Goal: Information Seeking & Learning: Find specific page/section

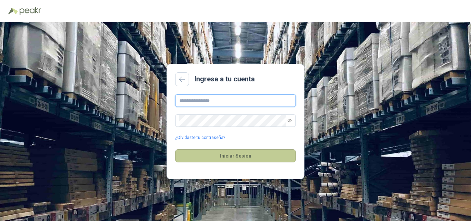
type input "**********"
click at [246, 157] on button "Iniciar Sesión" at bounding box center [235, 155] width 121 height 13
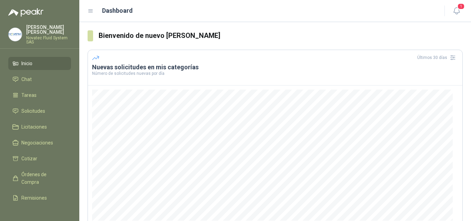
scroll to position [90, 0]
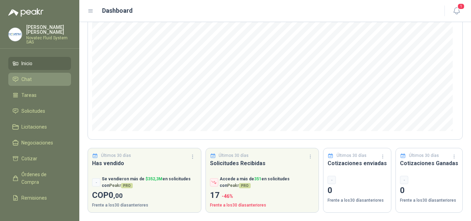
click at [28, 73] on link "Chat" at bounding box center [39, 79] width 63 height 13
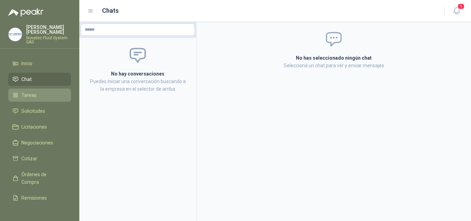
click at [36, 91] on li "Tareas" at bounding box center [39, 95] width 55 height 8
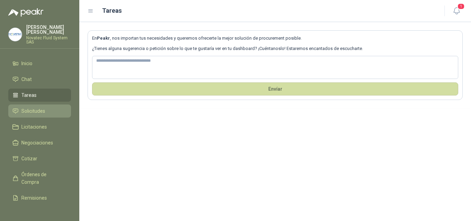
click at [35, 107] on span "Solicitudes" at bounding box center [33, 111] width 24 height 8
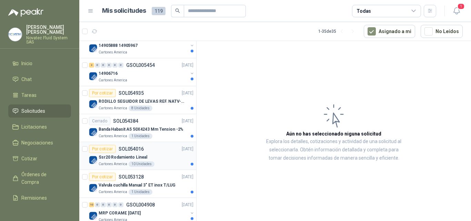
scroll to position [276, 0]
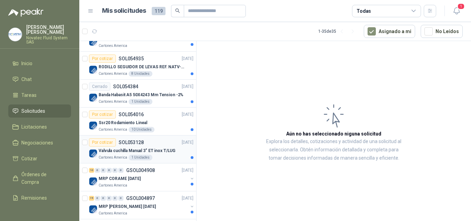
click at [170, 149] on p "Valvula cuchilla Manual 3" ET inox T/LUG" at bounding box center [137, 151] width 77 height 7
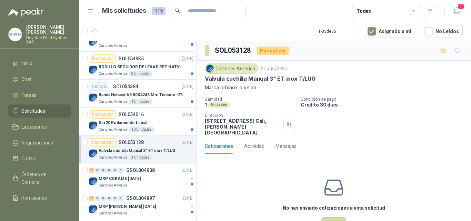
scroll to position [19, 0]
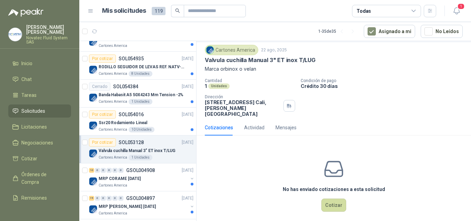
click at [264, 124] on div "Cotizaciones Actividad Mensajes" at bounding box center [251, 128] width 92 height 16
click at [257, 124] on div "Actividad" at bounding box center [254, 128] width 20 height 8
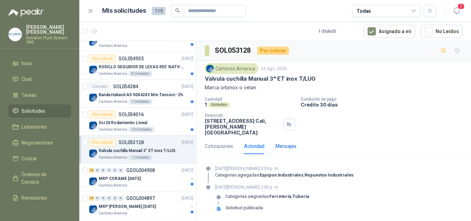
click at [277, 143] on div "Mensajes" at bounding box center [286, 147] width 21 height 8
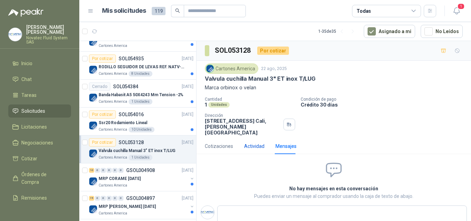
click at [261, 143] on div "Actividad" at bounding box center [254, 147] width 20 height 8
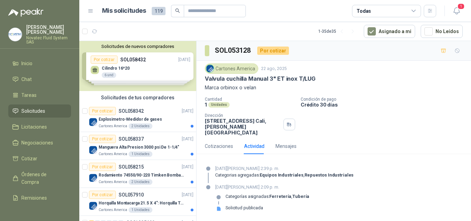
click at [160, 68] on div "Solicitudes de nuevos compradores Por cotizar SOL058432 [DATE] Cilindro 16*20 …" at bounding box center [137, 66] width 117 height 50
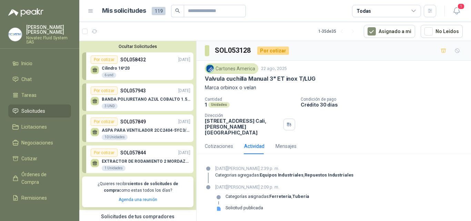
scroll to position [35, 0]
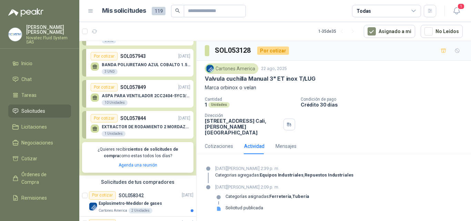
click at [161, 130] on div "EXTRACTOR DE RODAMIENTO 2 MORDAZA TMMR 350XL 1 Unidades" at bounding box center [146, 131] width 89 height 12
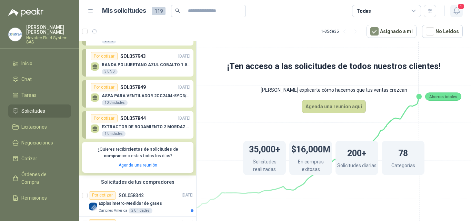
click at [459, 13] on icon "button" at bounding box center [457, 11] width 9 height 9
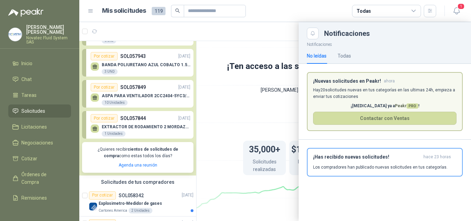
click at [277, 107] on div at bounding box center [275, 121] width 392 height 199
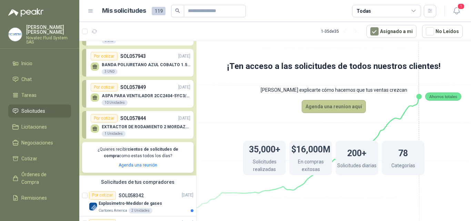
click at [324, 108] on button "Agenda una reunion aquí" at bounding box center [334, 106] width 64 height 13
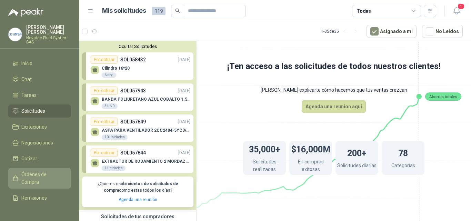
click at [37, 176] on span "Órdenes de Compra" at bounding box center [42, 178] width 43 height 15
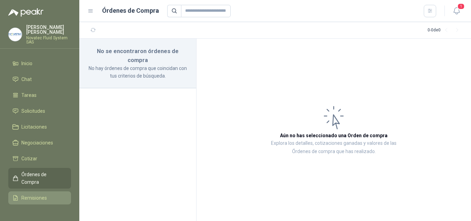
click at [32, 194] on span "Remisiones" at bounding box center [34, 198] width 26 height 8
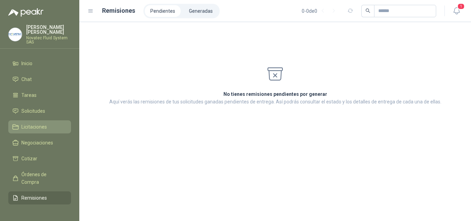
click at [31, 123] on span "Licitaciones" at bounding box center [34, 127] width 26 height 8
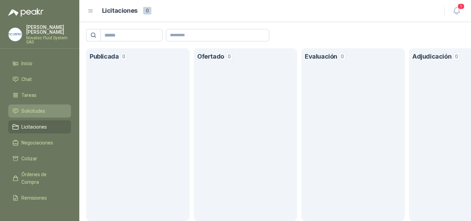
click at [25, 105] on link "Solicitudes" at bounding box center [39, 111] width 63 height 13
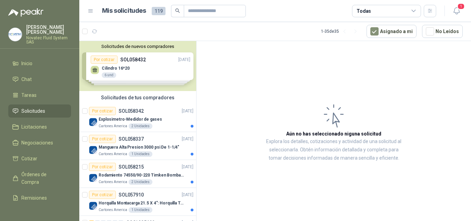
click at [157, 67] on div "Solicitudes de nuevos compradores Por cotizar SOL058432 [DATE] Cilindro 16*20 …" at bounding box center [137, 66] width 117 height 50
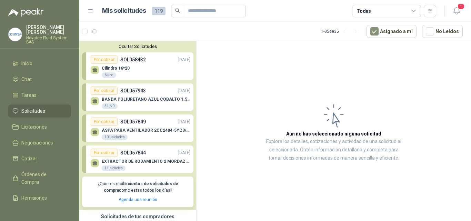
click at [138, 70] on div "Cilindro 16*20 6 und" at bounding box center [141, 71] width 100 height 14
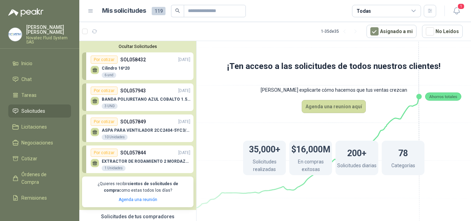
click at [448, 98] on icon at bounding box center [444, 96] width 28 height 3
click at [356, 159] on h1 "200+" at bounding box center [356, 152] width 19 height 15
drag, startPoint x: 400, startPoint y: 158, endPoint x: 371, endPoint y: 155, distance: 29.5
click at [400, 157] on h1 "78" at bounding box center [404, 152] width 10 height 15
click at [261, 160] on p "Solicitudes realizadas" at bounding box center [264, 166] width 43 height 17
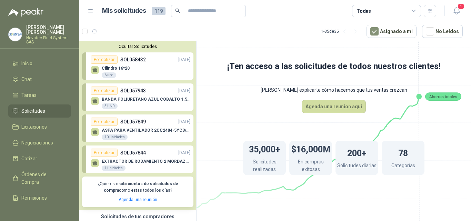
click at [89, 12] on icon at bounding box center [91, 11] width 6 height 6
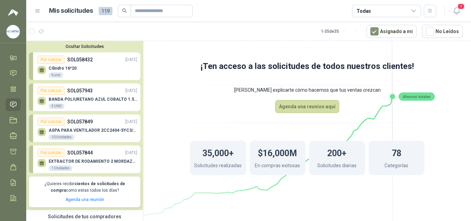
click at [37, 13] on icon at bounding box center [38, 11] width 6 height 6
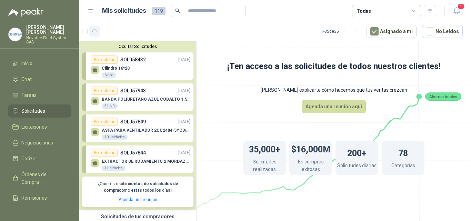
click at [96, 30] on icon "button" at bounding box center [94, 31] width 5 height 3
click at [398, 33] on button "Asignado a mi" at bounding box center [392, 31] width 50 height 13
click at [98, 30] on button "button" at bounding box center [94, 31] width 11 height 11
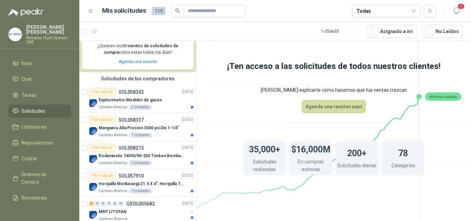
scroll to position [69, 0]
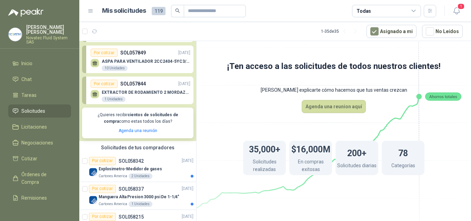
click at [414, 12] on icon at bounding box center [414, 11] width 6 height 6
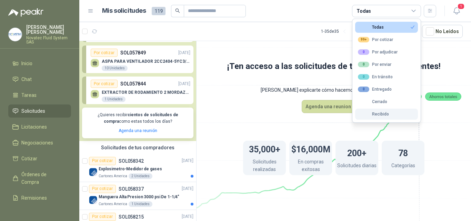
click at [385, 118] on button "Recibido" at bounding box center [386, 114] width 63 height 11
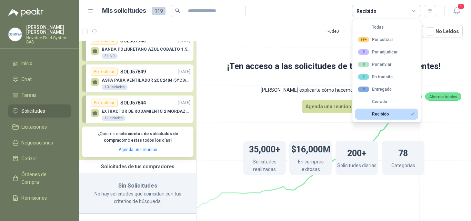
scroll to position [0, 0]
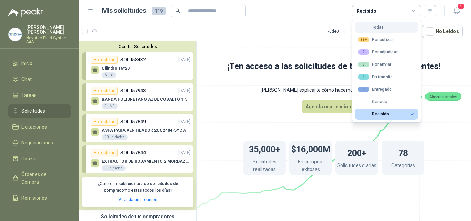
click at [384, 29] on button "Todas" at bounding box center [386, 27] width 63 height 11
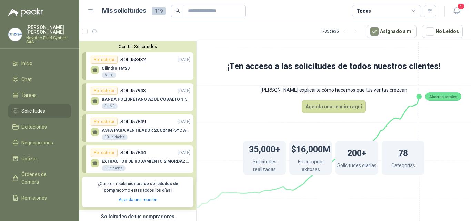
click at [412, 11] on icon at bounding box center [414, 11] width 6 height 6
click at [244, 106] on icon at bounding box center [334, 118] width 386 height 326
click at [434, 9] on button "button" at bounding box center [430, 11] width 12 height 12
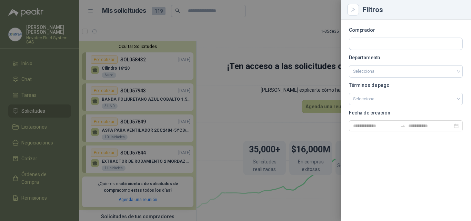
click at [275, 91] on div at bounding box center [235, 110] width 471 height 221
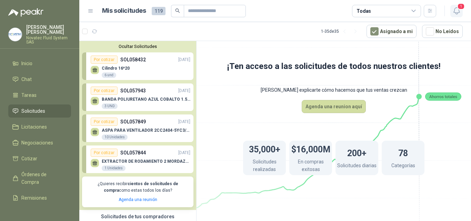
click at [458, 10] on icon "button" at bounding box center [457, 11] width 9 height 9
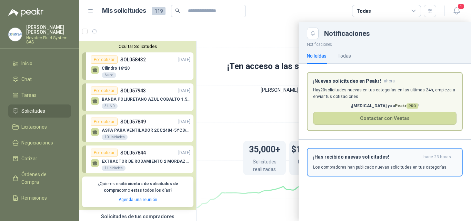
click at [351, 165] on p "Los compradores han publicado nuevas solicitudes en tus categorías." at bounding box center [380, 167] width 135 height 6
click at [351, 165] on div "¡Has recibido nuevas solicitudes! hace 23 horas Los compradores han publicado n…" at bounding box center [385, 165] width 173 height 51
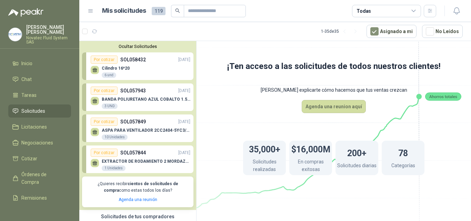
click at [37, 51] on menu "[PERSON_NAME] Novatec Fluid System SAS Inicio Chat Tareas Solicitudes Licitacio…" at bounding box center [39, 110] width 79 height 221
click at [36, 60] on li "Inicio" at bounding box center [39, 64] width 55 height 8
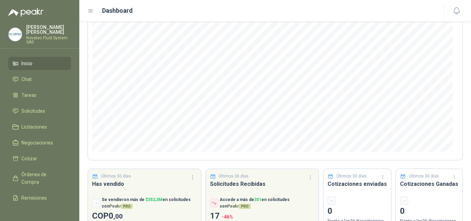
scroll to position [90, 0]
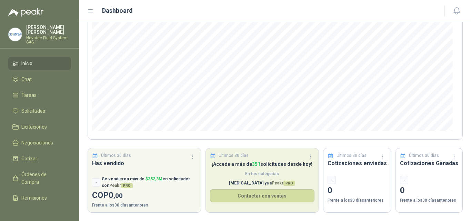
click at [296, 177] on span "En tus categorías" at bounding box center [262, 174] width 105 height 7
click at [290, 193] on button "Contactar con ventas" at bounding box center [262, 195] width 105 height 13
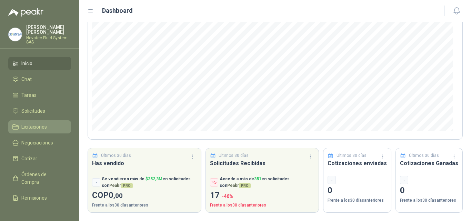
click at [37, 123] on span "Licitaciones" at bounding box center [34, 127] width 26 height 8
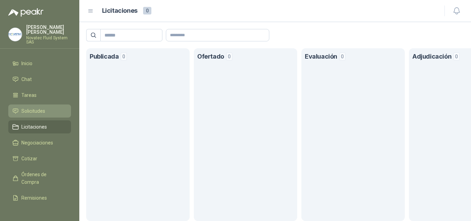
click at [29, 107] on span "Solicitudes" at bounding box center [33, 111] width 24 height 8
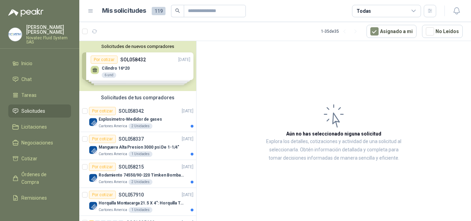
click at [155, 10] on span "119" at bounding box center [159, 11] width 14 height 8
click at [87, 12] on header "Mis solicitudes 119 Todas" at bounding box center [275, 11] width 392 height 22
click at [91, 11] on icon at bounding box center [91, 11] width 6 height 6
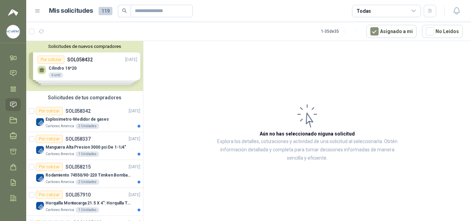
click at [35, 11] on icon at bounding box center [38, 11] width 6 height 6
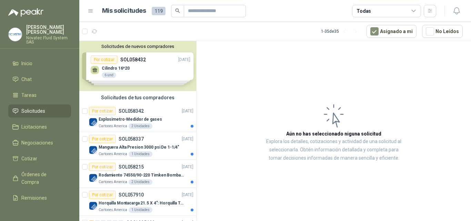
click at [156, 8] on span "119" at bounding box center [159, 11] width 14 height 8
click at [414, 28] on button "Asignado a mi" at bounding box center [392, 31] width 50 height 13
click at [138, 71] on div "Solicitudes de nuevos compradores Por cotizar SOL058432 [DATE] Cilindro 16*20 …" at bounding box center [137, 66] width 117 height 50
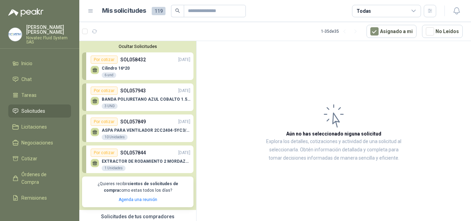
click at [150, 159] on div "EXTRACTOR DE RODAMIENTO 2 MORDAZA TMMR 350XL 1 Unidades" at bounding box center [141, 164] width 100 height 14
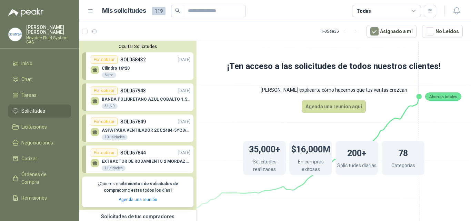
click at [264, 163] on p "Solicitudes realizadas" at bounding box center [264, 166] width 43 height 17
click at [302, 161] on p "En compras exitosas" at bounding box center [311, 166] width 43 height 17
click at [444, 96] on rect at bounding box center [443, 97] width 36 height 8
drag, startPoint x: 418, startPoint y: 94, endPoint x: 415, endPoint y: 98, distance: 4.7
click at [415, 98] on icon at bounding box center [334, 118] width 386 height 326
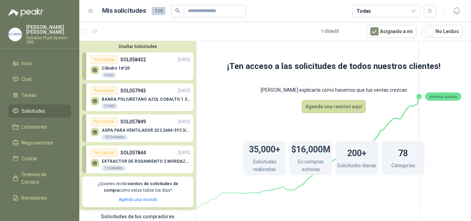
scroll to position [69, 0]
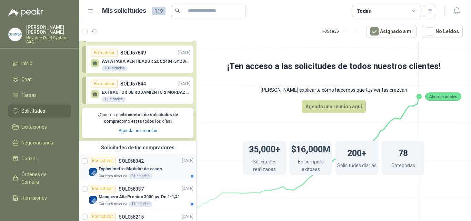
click at [160, 169] on div "Explosimetro-Medidor de gases" at bounding box center [146, 169] width 95 height 8
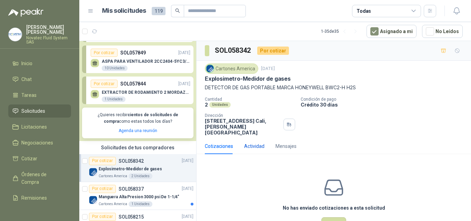
click at [253, 143] on div "Actividad" at bounding box center [254, 147] width 20 height 8
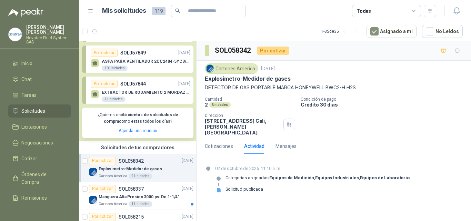
drag, startPoint x: 373, startPoint y: 83, endPoint x: 200, endPoint y: 92, distance: 172.7
click at [200, 94] on div "Cartones America [DATE] Explosimetro-Medidor de gases DETECTOR DE GAS PORTABLE…" at bounding box center [334, 100] width 275 height 78
click at [200, 89] on div "Cartones America [DATE] Explosimetro-Medidor de gases DETECTOR DE GAS PORTABLE…" at bounding box center [334, 100] width 275 height 78
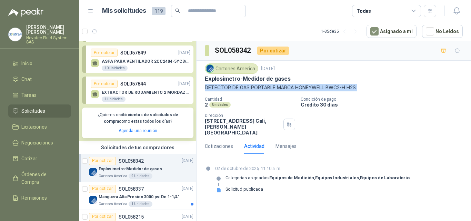
click at [200, 89] on div "Cartones America [DATE] Explosimetro-Medidor de gases DETECTOR DE GAS PORTABLE…" at bounding box center [334, 100] width 275 height 78
copy p "DETECTOR DE GAS PORTABLE MARCA HONEYWELL BWC2-H H2S"
click at [420, 138] on div "Cotizaciones Actividad Mensajes" at bounding box center [334, 146] width 258 height 16
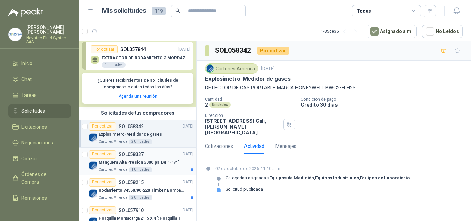
click at [154, 159] on div "Manguera Alta Presion 3000 psi De 1-1/4"" at bounding box center [146, 163] width 95 height 8
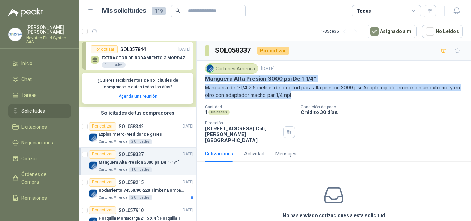
copy div "Manguera Alta Presion 3000 psi De 1-1/4" Manguera de 1-1/4 x 5 metros de longit…"
drag, startPoint x: 303, startPoint y: 95, endPoint x: 200, endPoint y: 79, distance: 104.4
click at [200, 79] on div "Cartones America [DATE] Manguera Alta Presion 3000 psi De 1-1/4" Manguera de 1-…" at bounding box center [334, 103] width 275 height 85
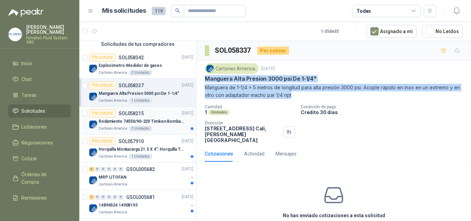
click at [164, 120] on p "Rodamiento 74550/90-220 Timken BombaVG40" at bounding box center [142, 121] width 86 height 7
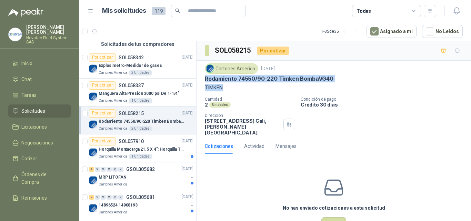
drag, startPoint x: 233, startPoint y: 89, endPoint x: 205, endPoint y: 81, distance: 29.3
click at [205, 81] on div "Cartones America [DATE] Rodamiento 74550/90-220 Timken BombaVG40 TIMKEN Cantida…" at bounding box center [334, 100] width 275 height 78
copy div "Rodamiento 74550/90-220 Timken BombaVG40 TIMKEN"
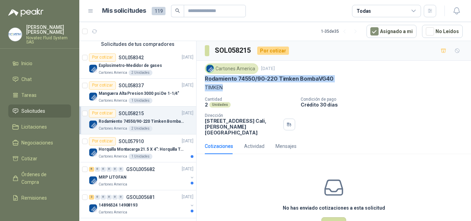
drag, startPoint x: 230, startPoint y: 91, endPoint x: 203, endPoint y: 80, distance: 29.6
click at [203, 80] on div "Cartones America [DATE] Rodamiento 74550/90-220 Timken BombaVG40 TIMKEN Cantida…" at bounding box center [334, 100] width 275 height 78
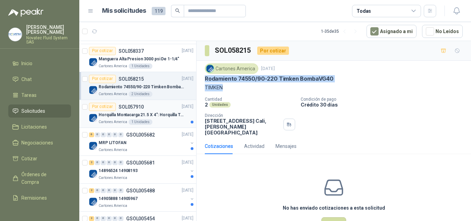
click at [171, 118] on p "Horquilla Montacarga 21.5 X 4": Horquilla Telescopica Overall size 2108 x 660 x…" at bounding box center [142, 115] width 86 height 7
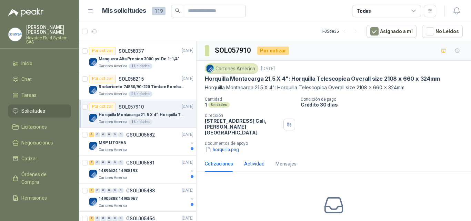
click at [258, 160] on div "Actividad" at bounding box center [254, 164] width 20 height 8
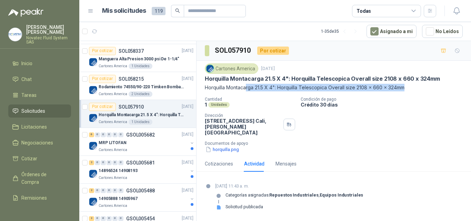
drag, startPoint x: 415, startPoint y: 87, endPoint x: 239, endPoint y: 81, distance: 176.1
click at [240, 81] on div "Cartones America [DATE] Horquilla Montacarga 21.5 X 4": Horquilla Telescopica O…" at bounding box center [334, 77] width 258 height 28
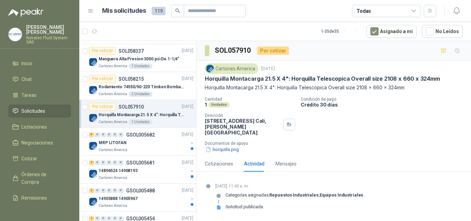
drag, startPoint x: 237, startPoint y: 81, endPoint x: 222, endPoint y: 81, distance: 15.5
click at [222, 81] on p "Horquilla Montacarga 21.5 X 4": Horquilla Telescopica Overall size 2108 x 660 x…" at bounding box center [322, 78] width 235 height 7
click at [226, 84] on p "Horquilla Montacarga 21.5 X 4": Horquilla Telescopica Overall size 2108 x 660 x…" at bounding box center [334, 88] width 258 height 8
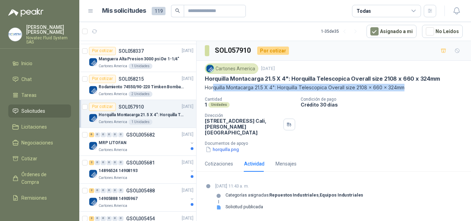
drag, startPoint x: 414, startPoint y: 87, endPoint x: 212, endPoint y: 85, distance: 202.2
click at [212, 85] on p "Horquilla Montacarga 21.5 X 4": Horquilla Telescopica Overall size 2108 x 660 x…" at bounding box center [334, 88] width 258 height 8
click at [414, 85] on p "Horquilla Montacarga 21.5 X 4": Horquilla Telescopica Overall size 2108 x 660 x…" at bounding box center [334, 88] width 258 height 8
click at [412, 86] on p "Horquilla Montacarga 21.5 X 4": Horquilla Telescopica Overall size 2108 x 660 x…" at bounding box center [334, 88] width 258 height 8
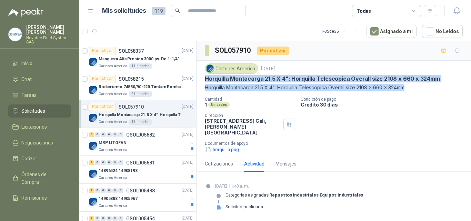
drag, startPoint x: 411, startPoint y: 88, endPoint x: 197, endPoint y: 78, distance: 213.8
click at [197, 78] on div "Cartones America [DATE] Horquilla Montacarga 21.5 X 4": Horquilla Telescopica O…" at bounding box center [334, 108] width 275 height 95
copy div "Horquilla Montacarga 21.5 X 4": Horquilla Telescopica Overall size 2108 x 660 x…"
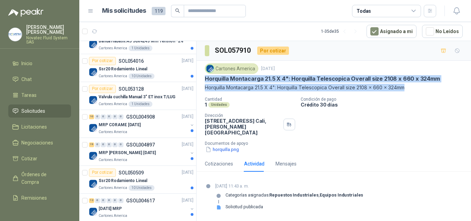
scroll to position [518, 0]
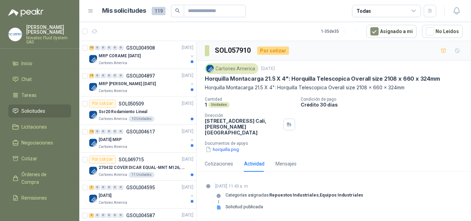
click at [379, 166] on div "Cotizaciones Actividad Mensajes No has enviado cotizaciones a esta solicitud Co…" at bounding box center [334, 189] width 275 height 66
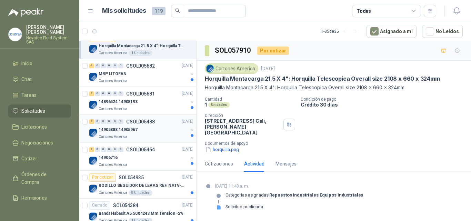
scroll to position [207, 0]
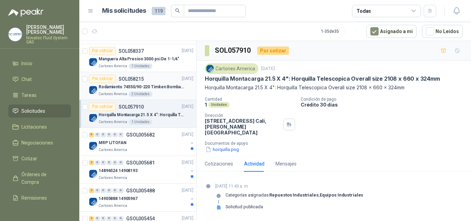
click at [156, 89] on p "Rodamiento 74550/90-220 Timken BombaVG40" at bounding box center [142, 87] width 86 height 7
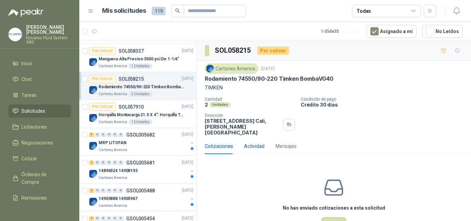
click at [257, 143] on div "Actividad" at bounding box center [254, 147] width 20 height 8
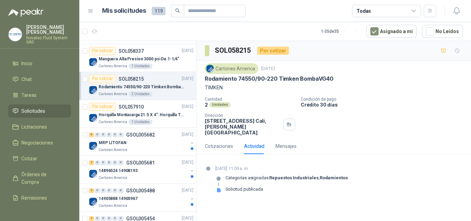
click at [416, 12] on icon at bounding box center [414, 11] width 6 height 6
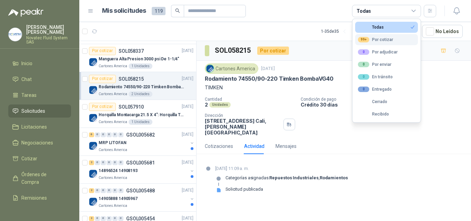
click at [388, 41] on div "99+ Por cotizar" at bounding box center [375, 40] width 35 height 6
click at [384, 39] on div "99+ Por cotizar" at bounding box center [375, 40] width 35 height 6
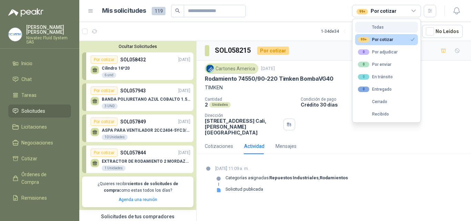
click at [388, 24] on button "Todas" at bounding box center [386, 27] width 63 height 11
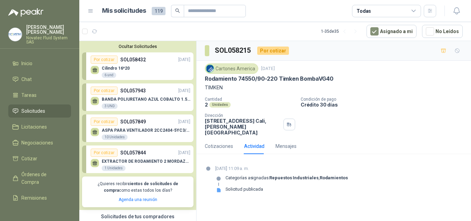
click at [145, 129] on p "ASPA PARA VENTILADOR 2CC2404-5YC3/5YD6" at bounding box center [146, 130] width 89 height 5
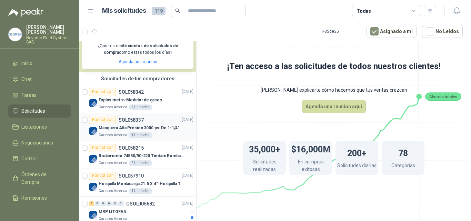
scroll to position [173, 0]
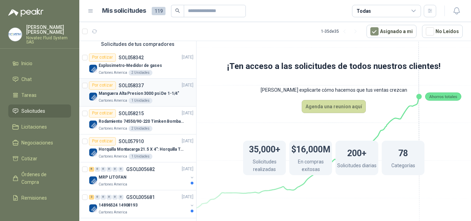
click at [156, 97] on p "Manguera Alta Presion 3000 psi De 1-1/4"" at bounding box center [139, 93] width 81 height 7
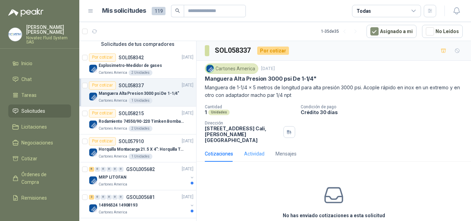
click at [250, 153] on div "Actividad" at bounding box center [254, 154] width 20 height 16
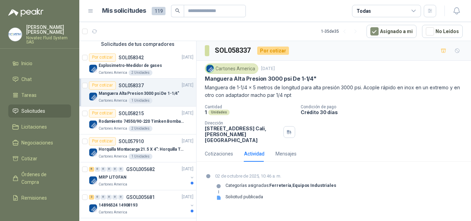
click at [376, 167] on section "[DATE] 10:46 a. m. Categorías asignadas: Ferretería , Equipos Industriales Soli…" at bounding box center [334, 189] width 275 height 45
